Goal: Task Accomplishment & Management: Manage account settings

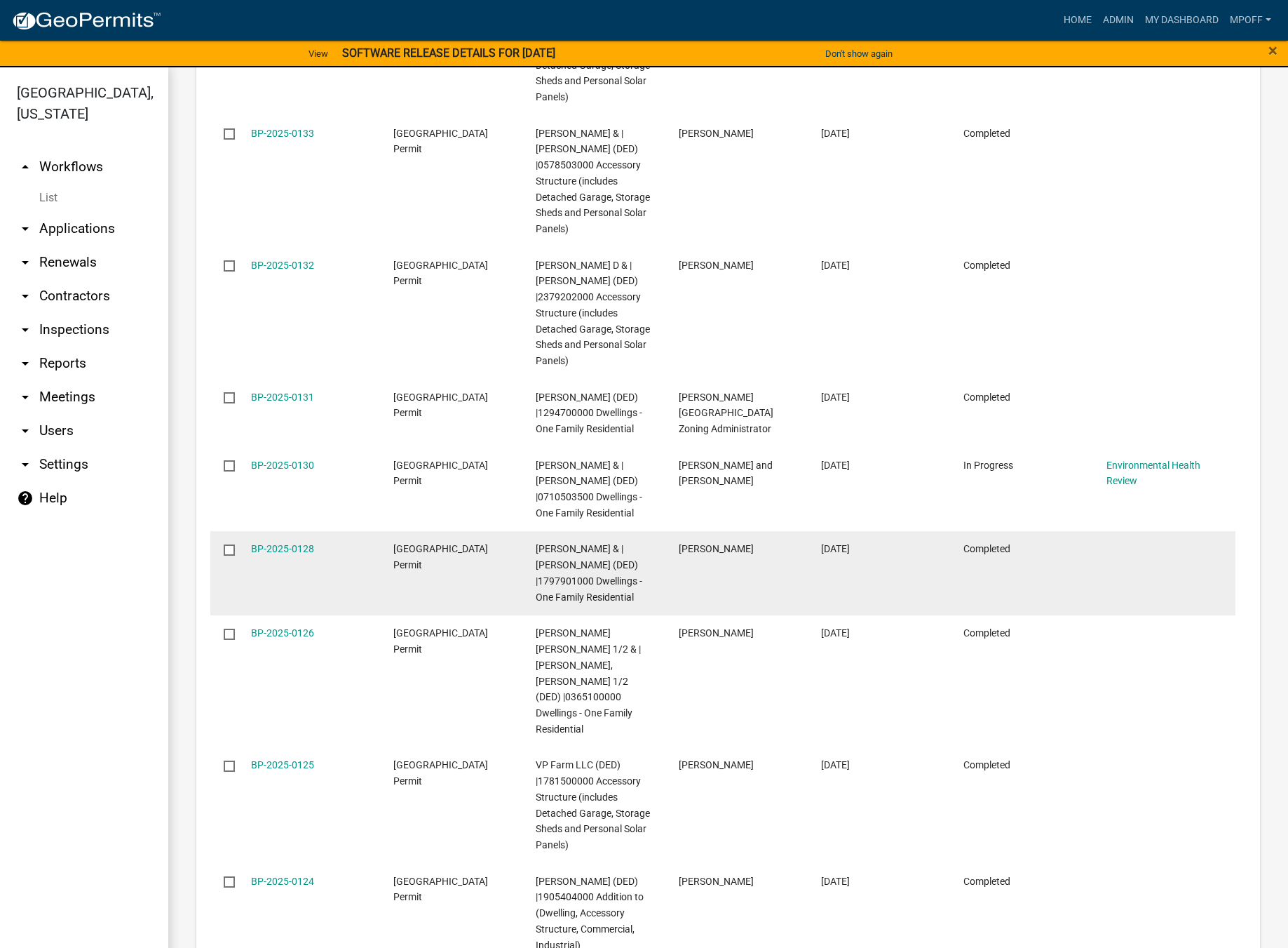
scroll to position [2305, 0]
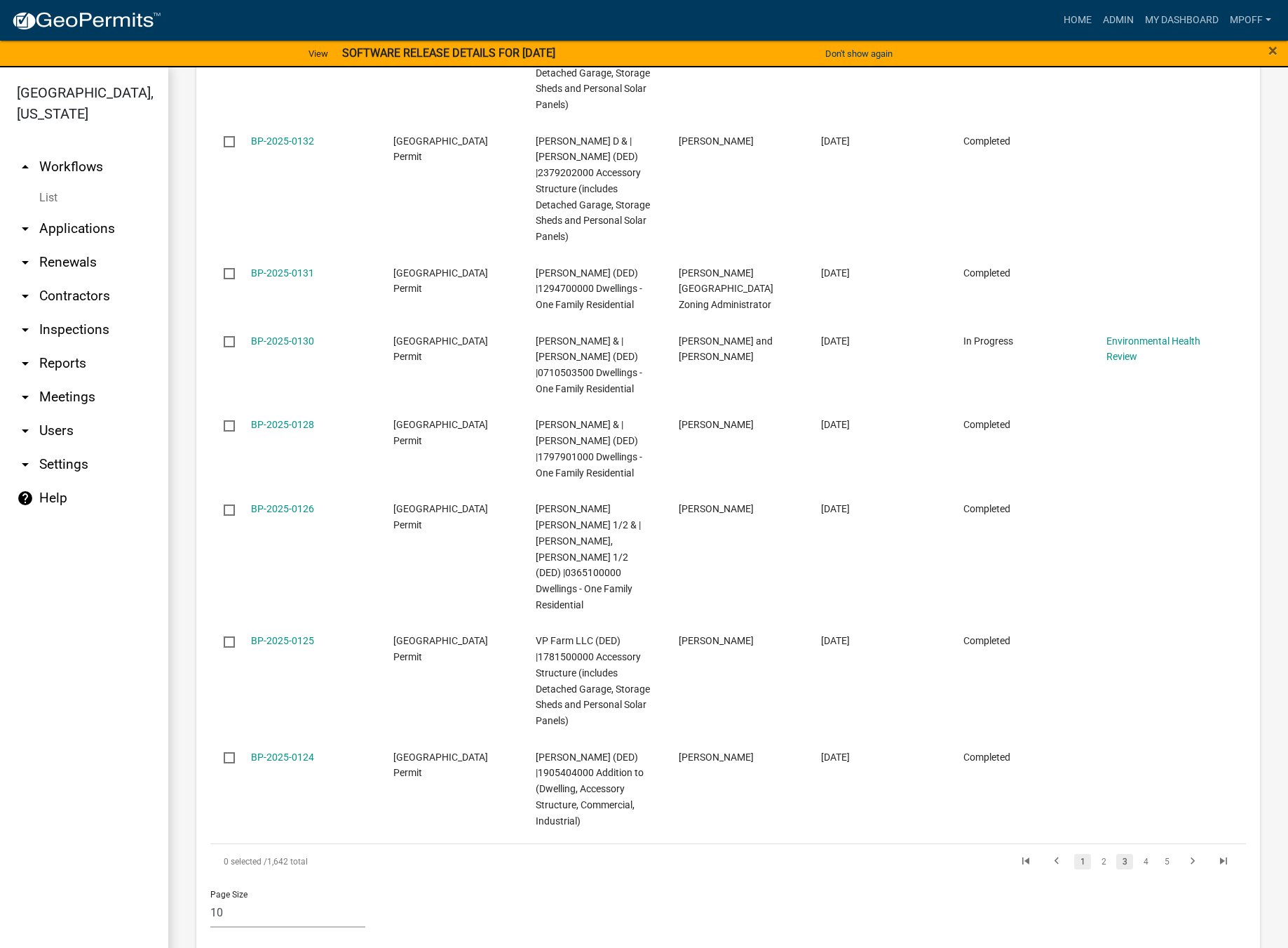
click at [1074, 853] on link "1" at bounding box center [1082, 861] width 17 height 16
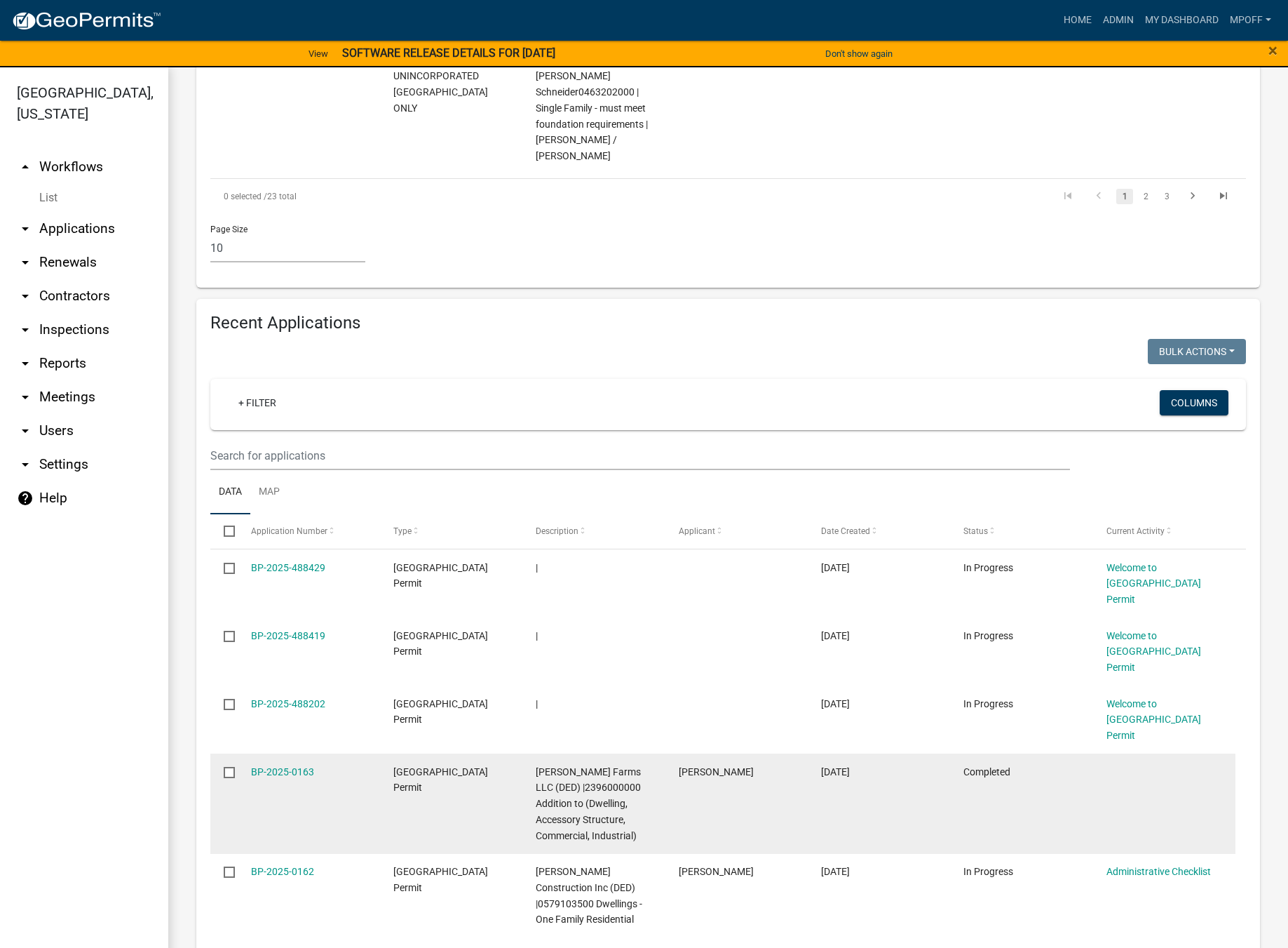
scroll to position [1419, 0]
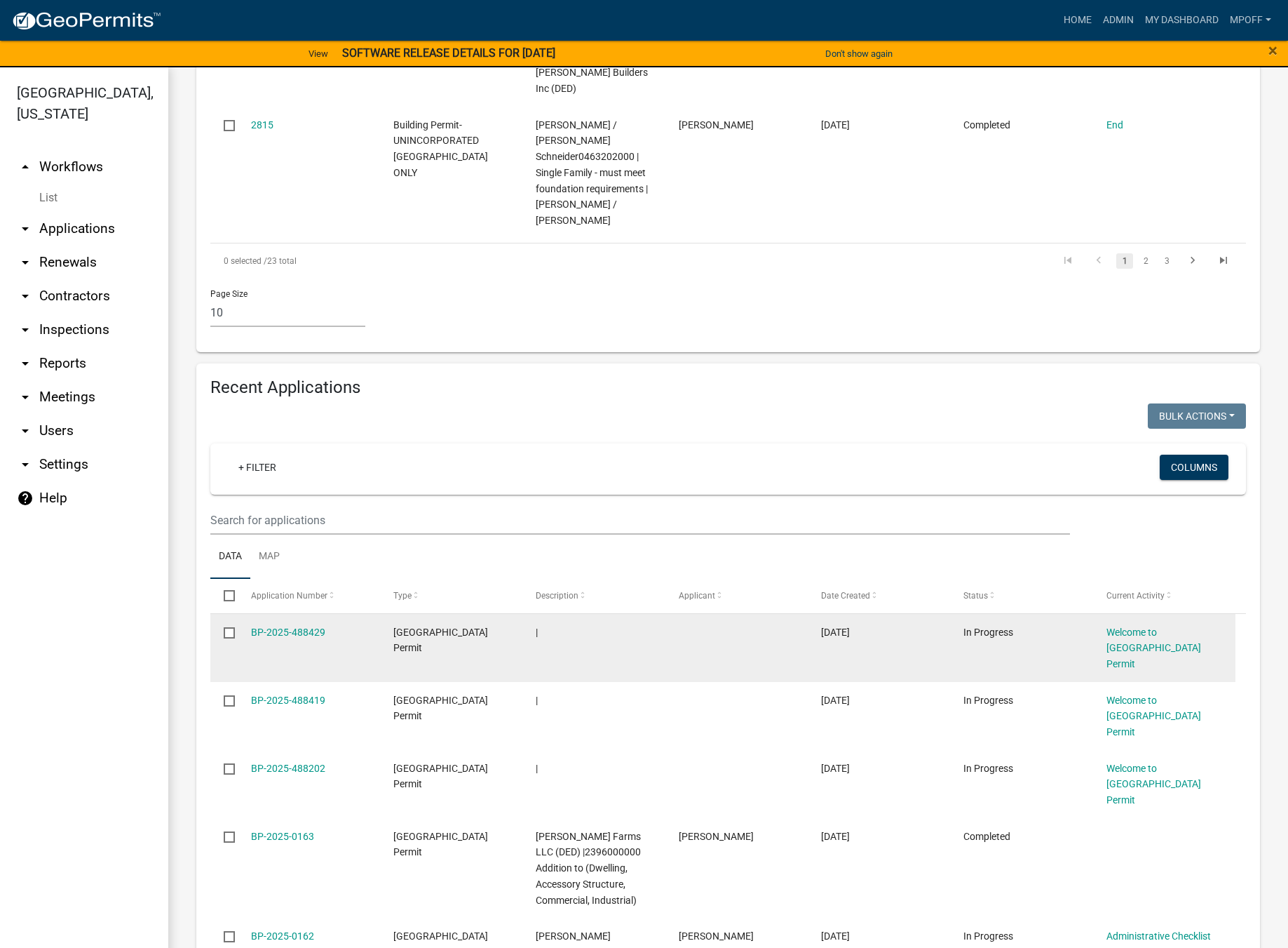
click at [230, 627] on input "checkbox" at bounding box center [228, 631] width 9 height 9
checkbox input "true"
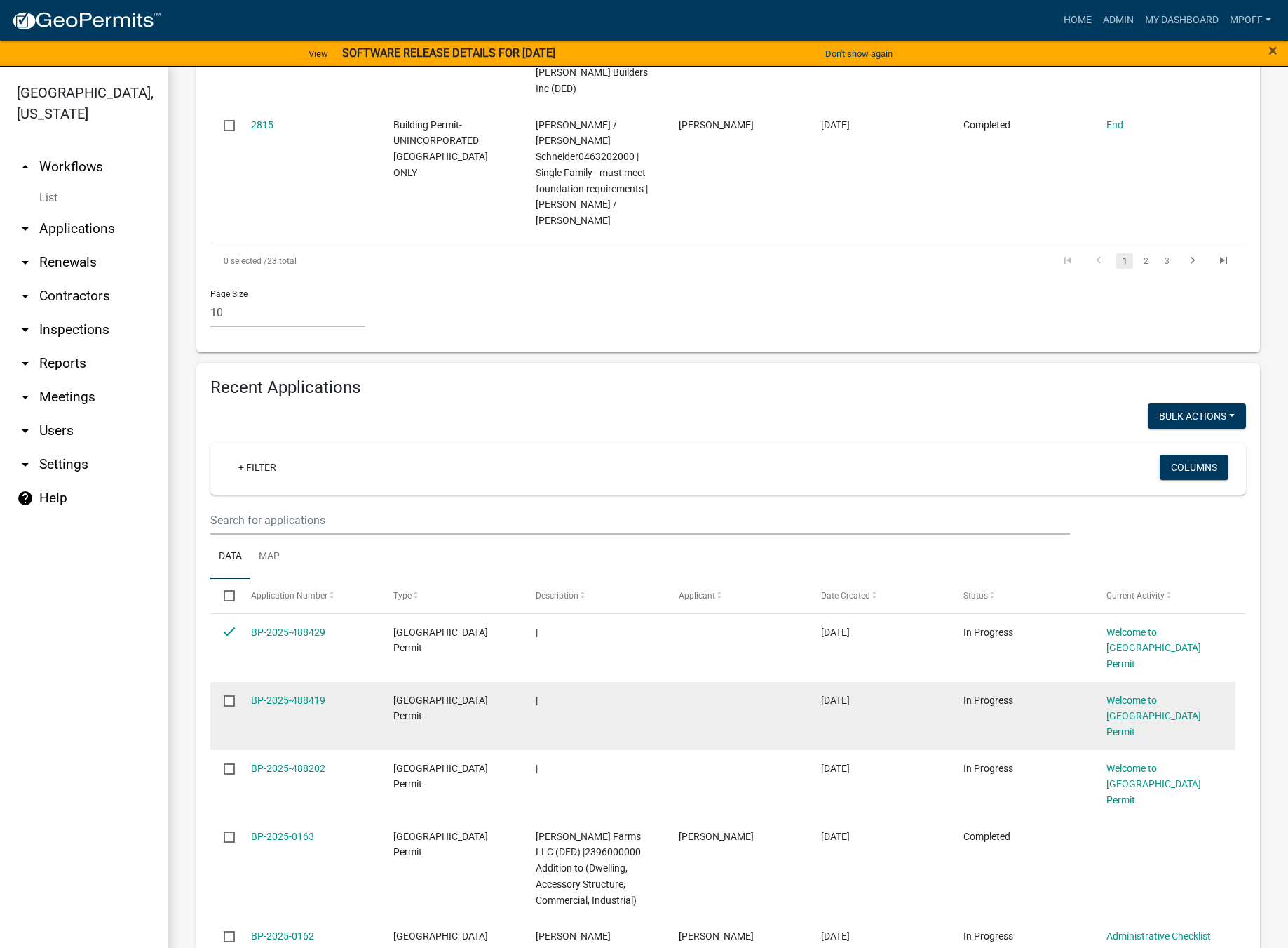
click at [228, 695] on input "checkbox" at bounding box center [228, 699] width 9 height 9
checkbox input "true"
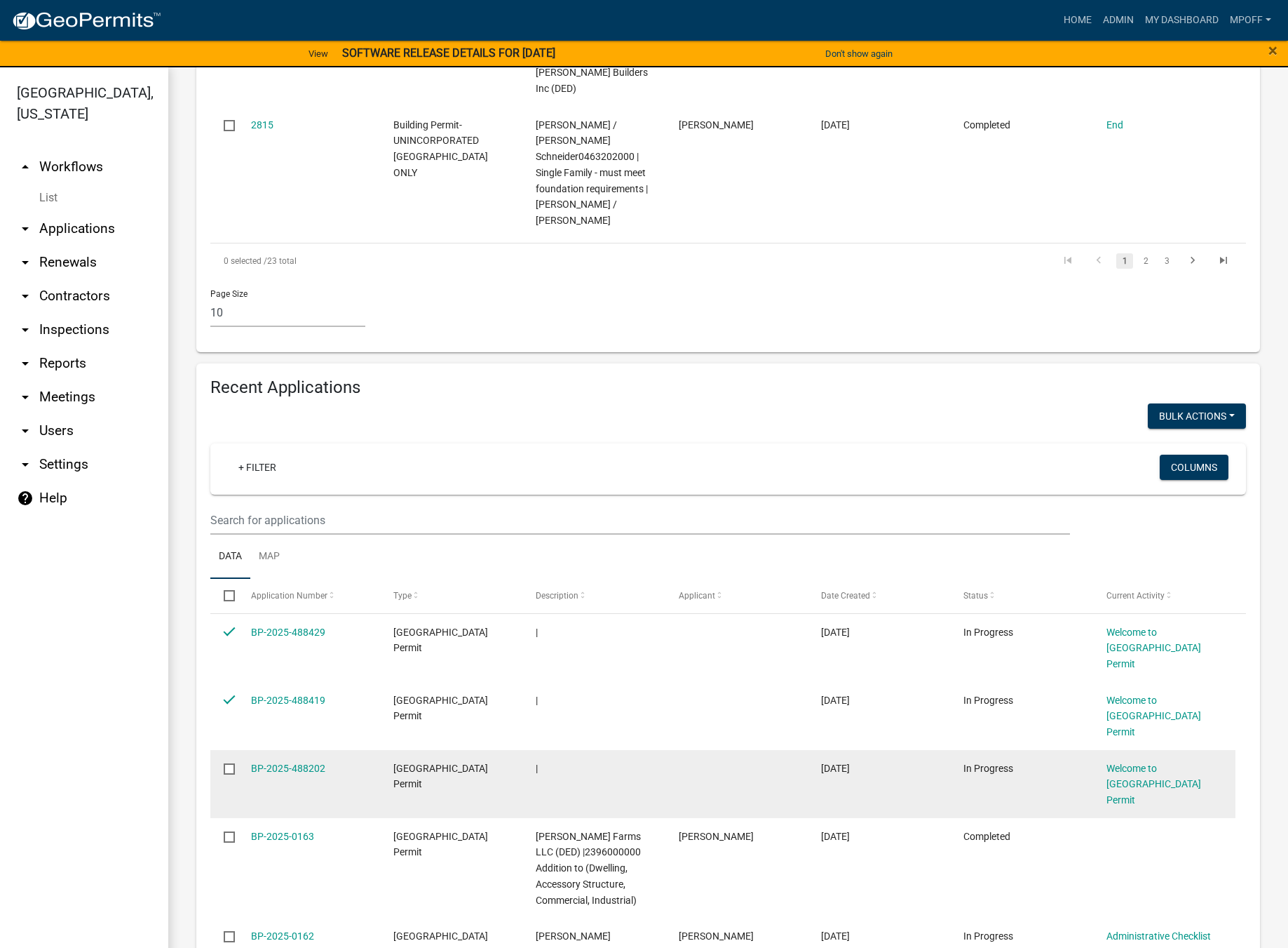
click at [229, 764] on input "checkbox" at bounding box center [228, 767] width 9 height 9
checkbox input "true"
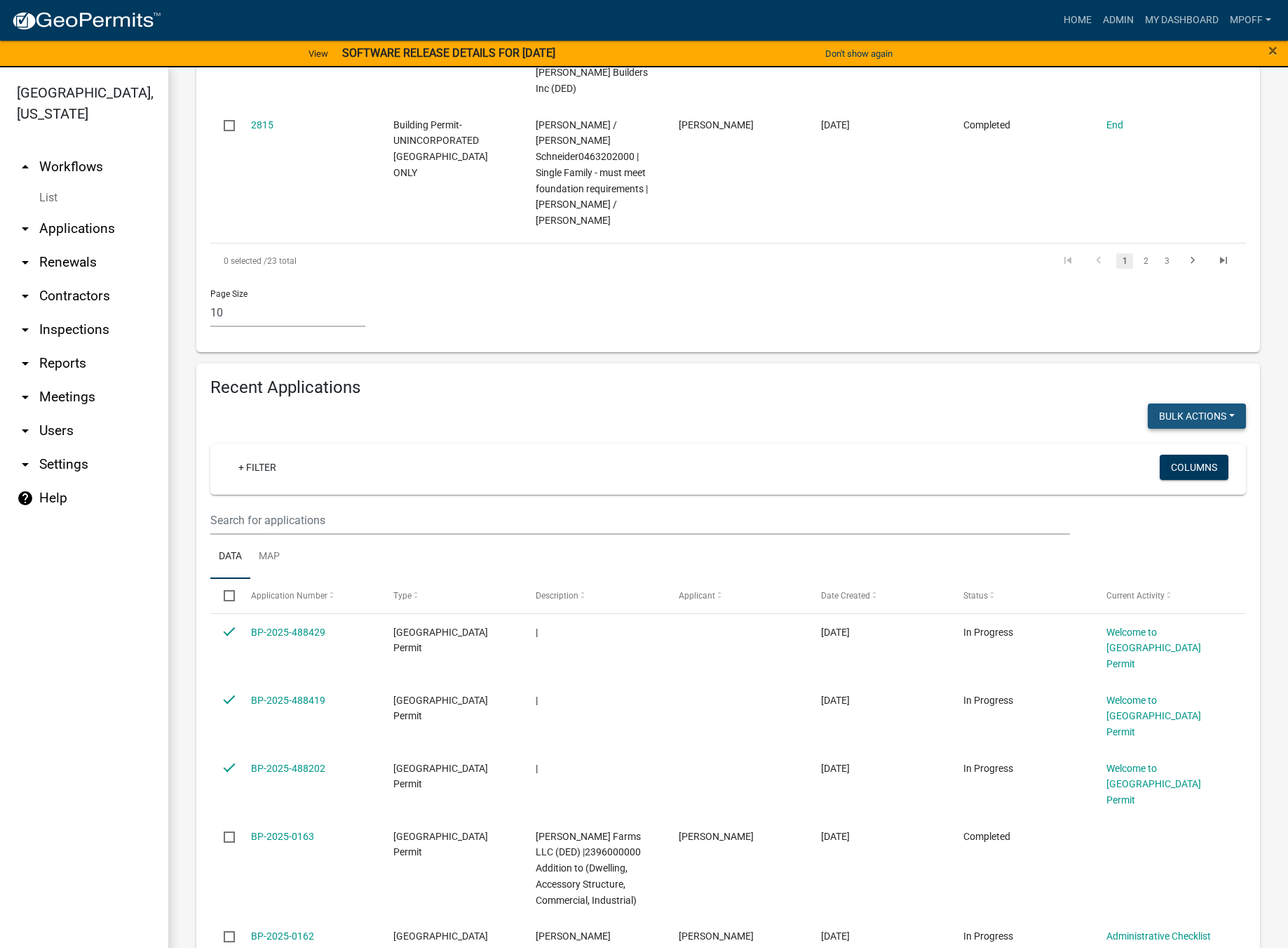
click at [1195, 403] on button "Bulk Actions" at bounding box center [1197, 416] width 99 height 26
click at [1149, 436] on button "Void" at bounding box center [1190, 453] width 112 height 34
checkbox input "false"
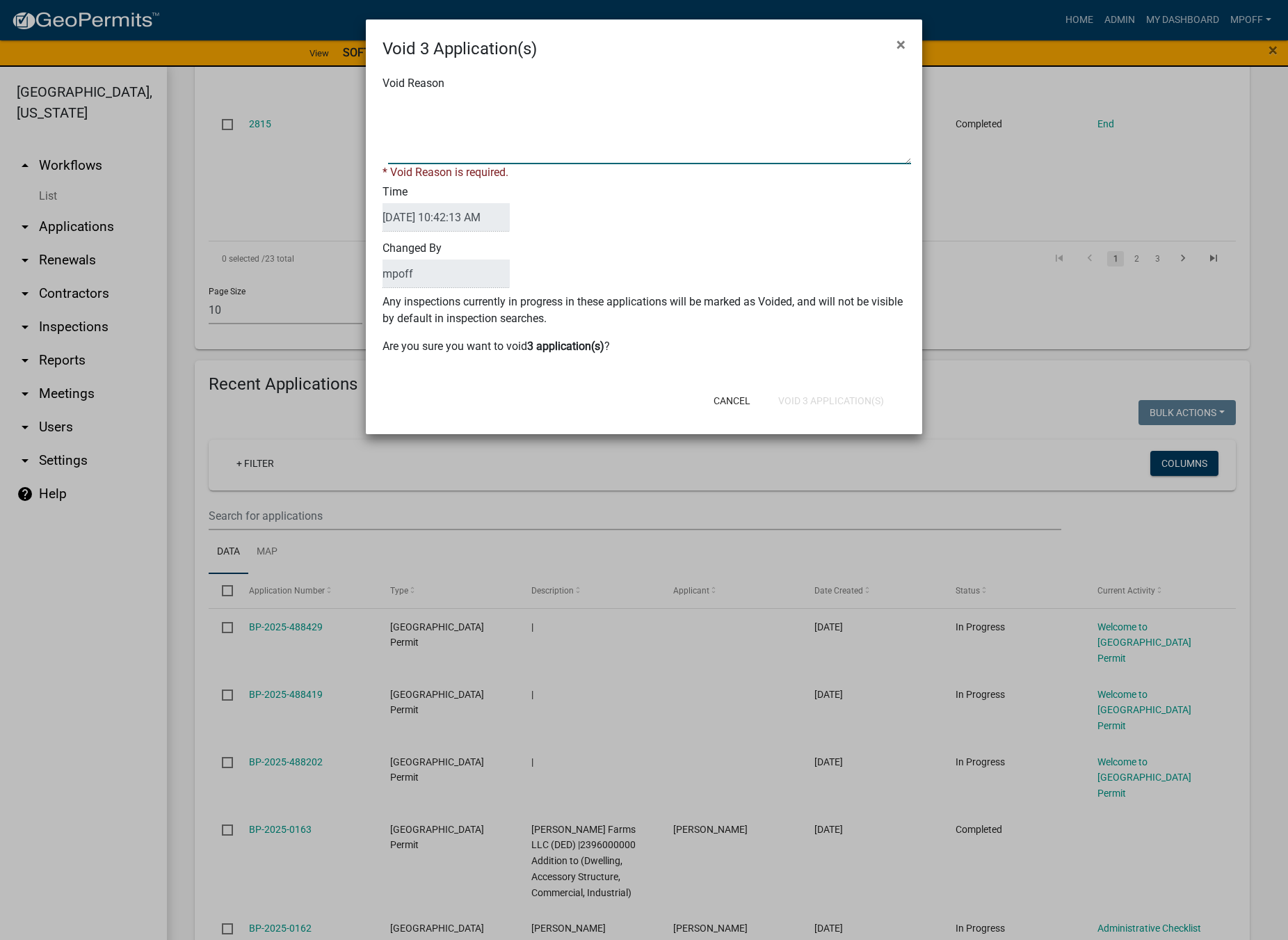
click at [424, 113] on textarea "Void Reason" at bounding box center [649, 129] width 523 height 69
type textarea "inquiry"
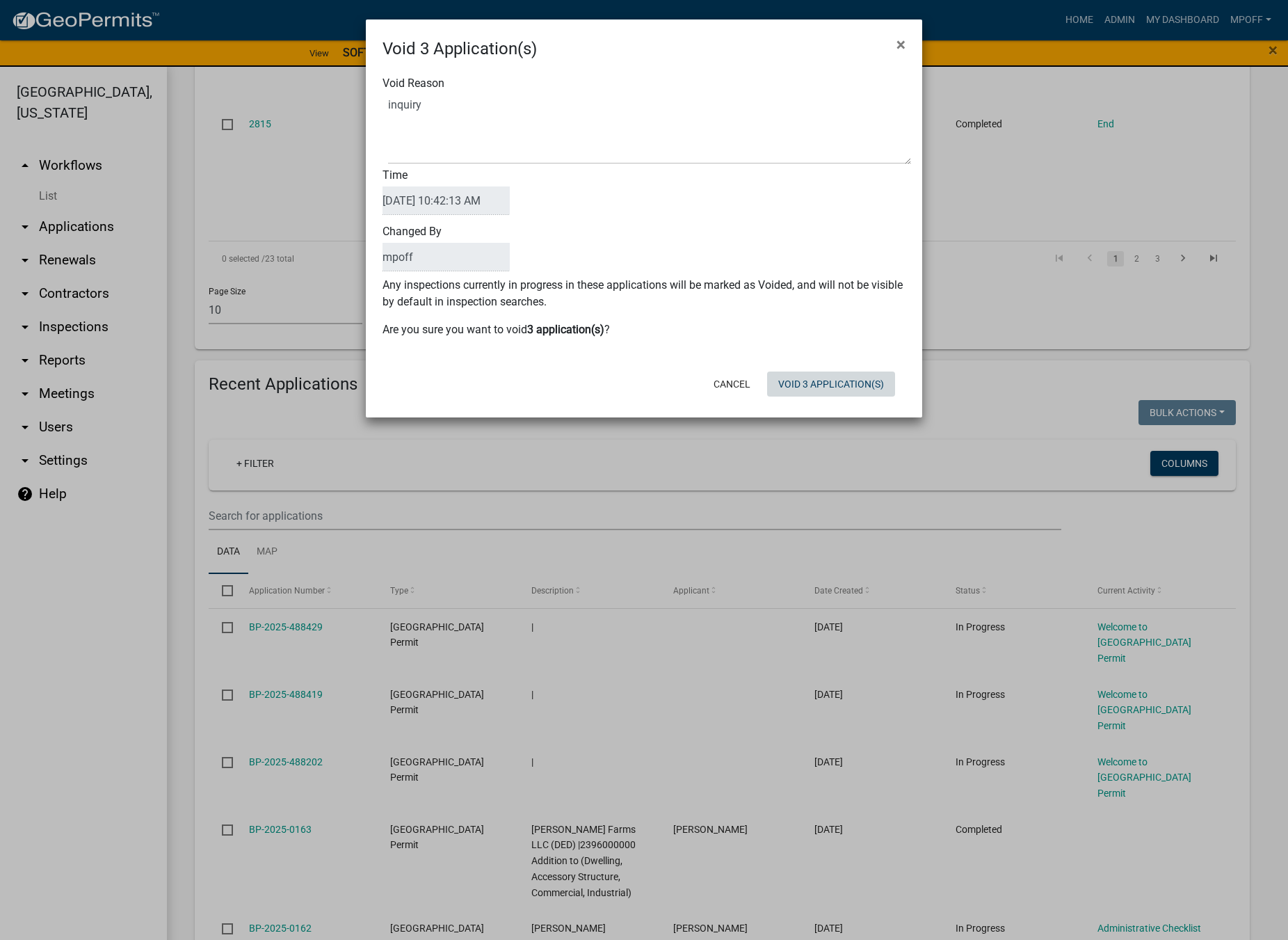
click at [833, 395] on button "Void 3 Application(s)" at bounding box center [830, 384] width 128 height 25
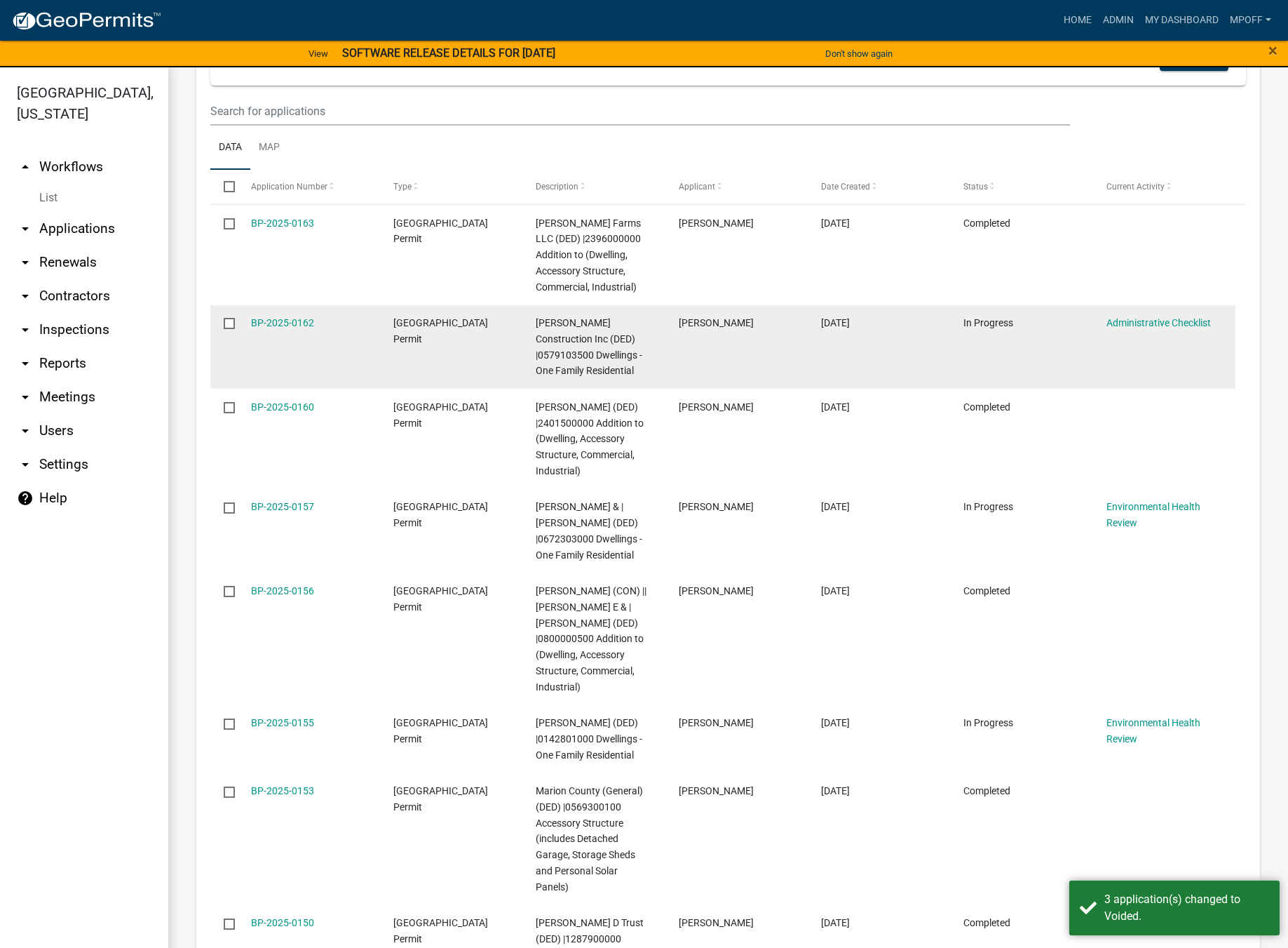
scroll to position [1839, 0]
